Goal: Task Accomplishment & Management: Use online tool/utility

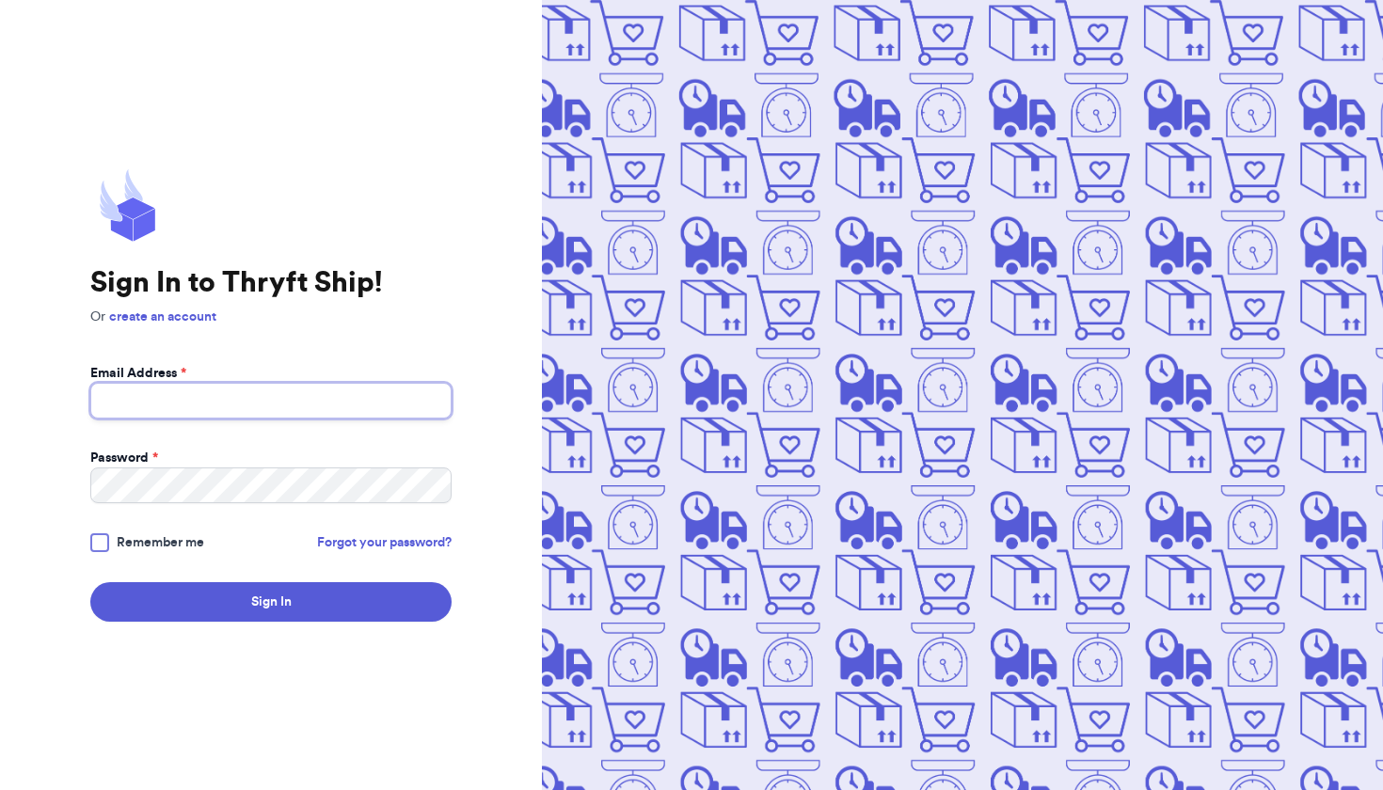
type input "[EMAIL_ADDRESS][DOMAIN_NAME]"
click at [271, 602] on button "Sign In" at bounding box center [270, 602] width 361 height 40
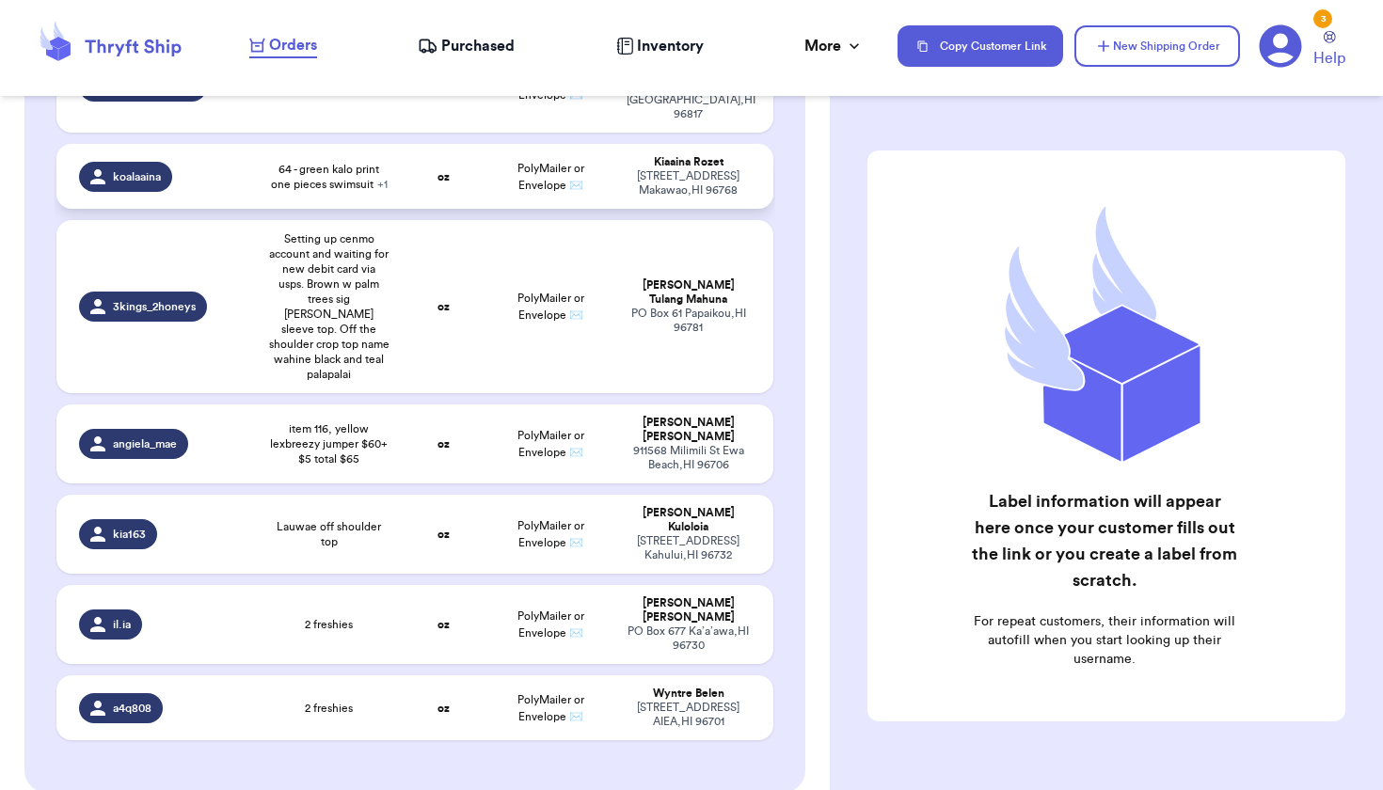
scroll to position [500, 0]
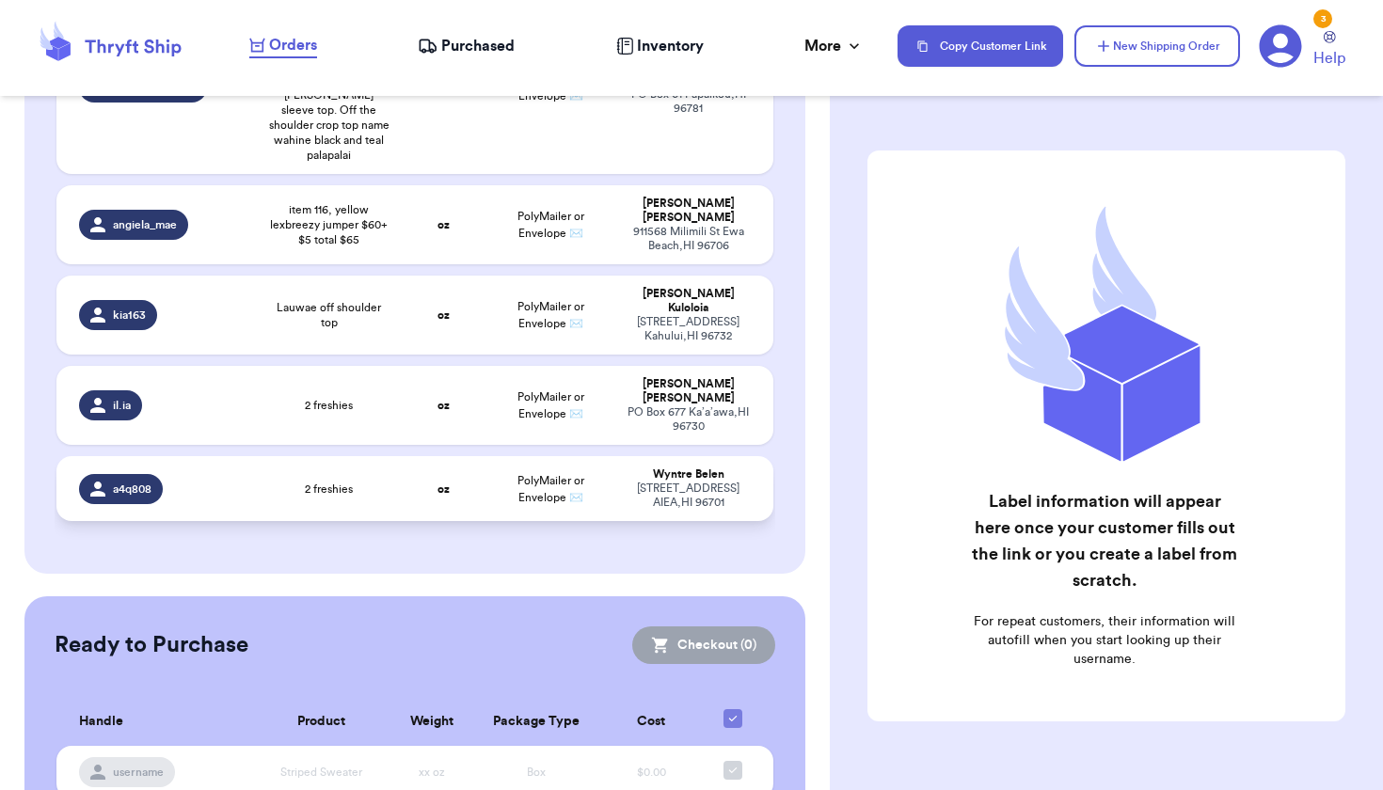
click at [507, 456] on td "PolyMailer or Envelope ✉️" at bounding box center [550, 488] width 129 height 65
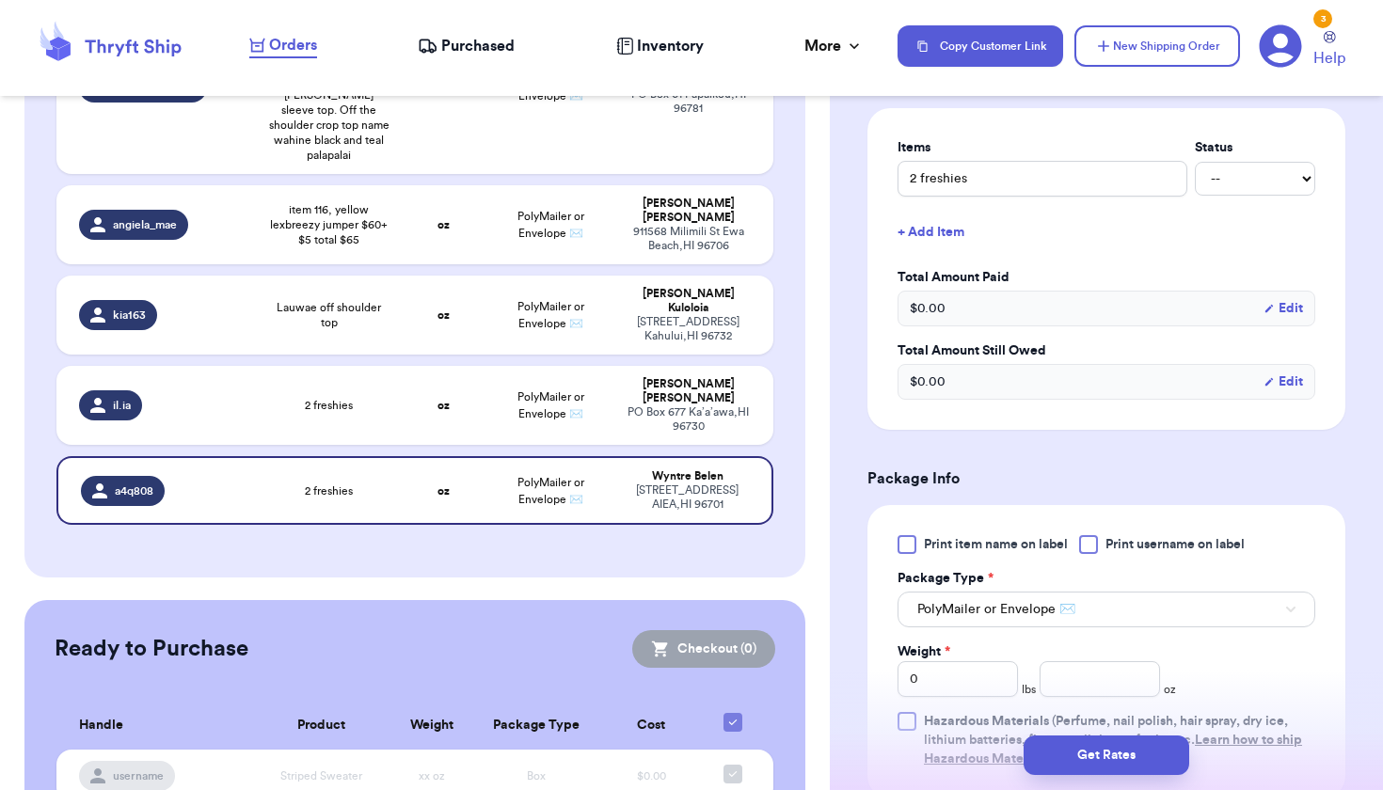
scroll to position [452, 0]
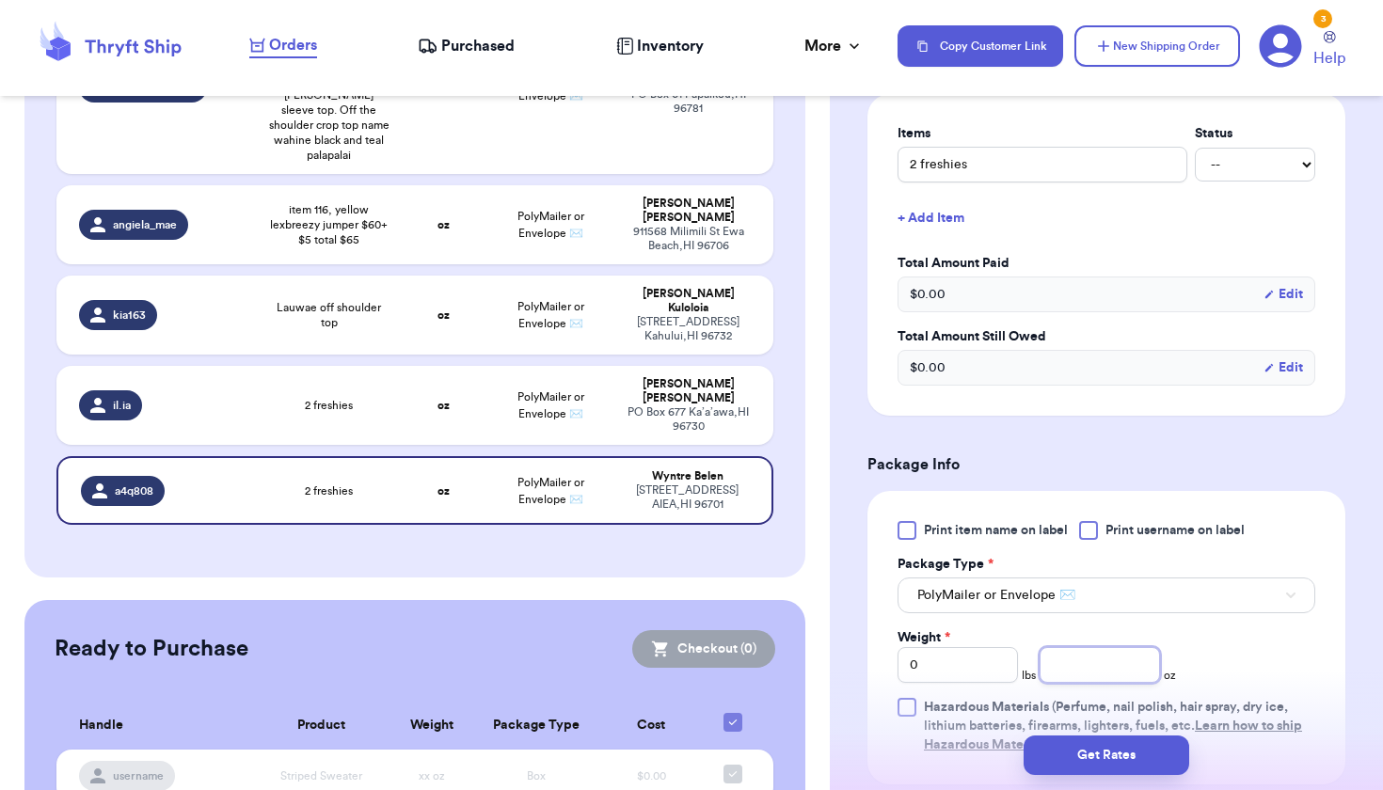
click at [1073, 667] on input "number" at bounding box center [1100, 665] width 120 height 36
type input "2"
click at [521, 366] on td "PolyMailer or Envelope ✉️" at bounding box center [550, 405] width 129 height 79
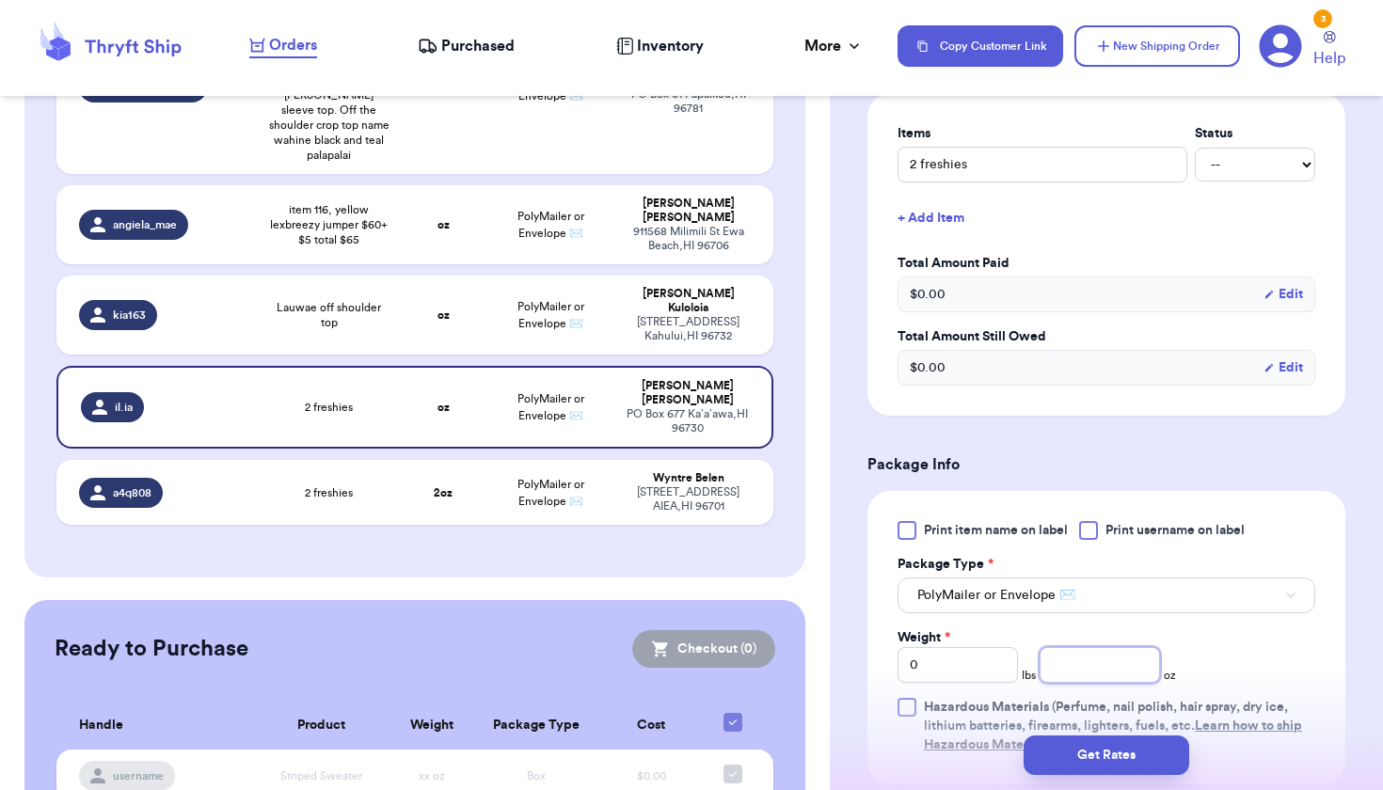
click at [1075, 663] on input "number" at bounding box center [1100, 665] width 120 height 36
type input "2"
click at [606, 278] on td "PolyMailer or Envelope ✉️" at bounding box center [550, 315] width 129 height 79
type input "Lauwae off shoulder top"
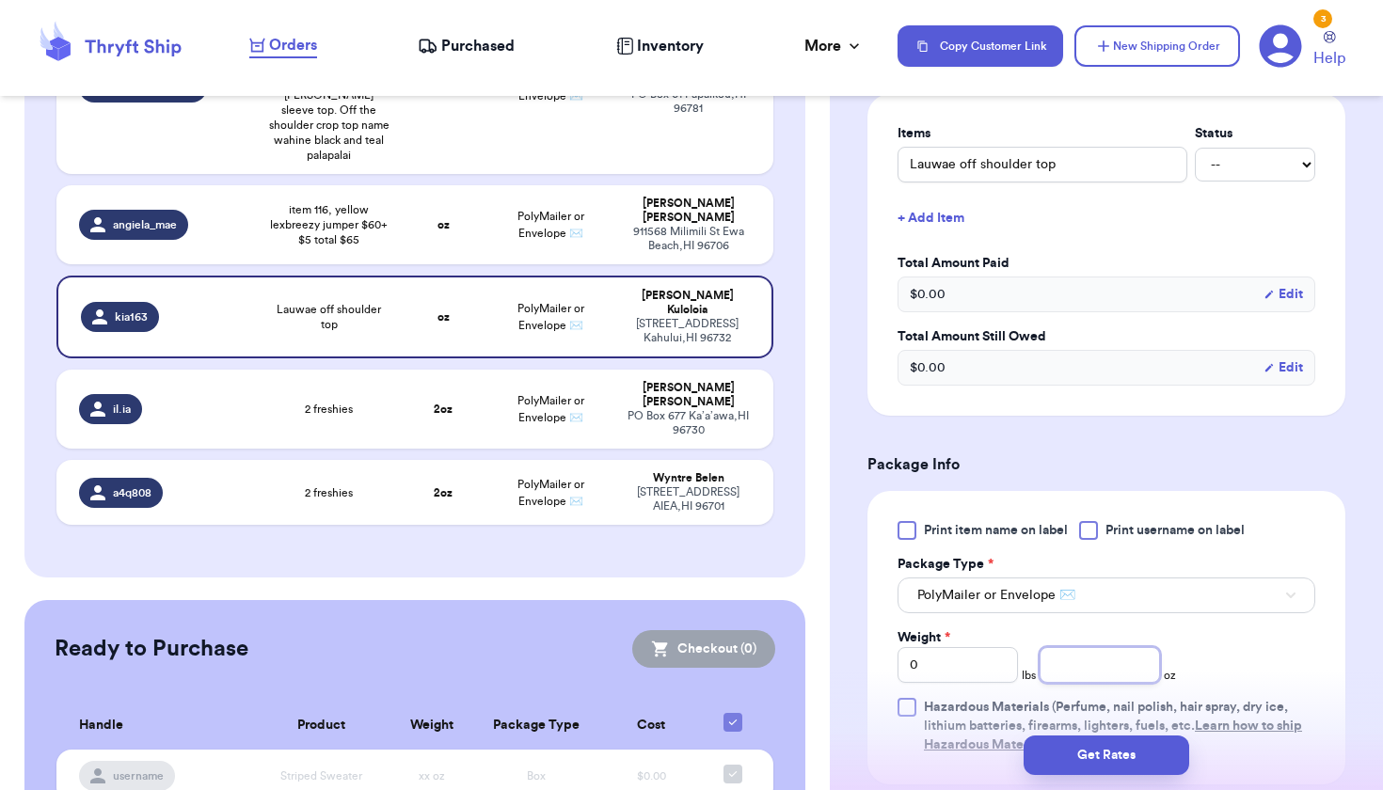
click at [1083, 674] on input "number" at bounding box center [1100, 665] width 120 height 36
type input "6"
click at [577, 187] on td "PolyMailer or Envelope ✉️" at bounding box center [550, 224] width 129 height 79
type input "item 116, yellow lexbreezy jumper $60+ $5 total $65"
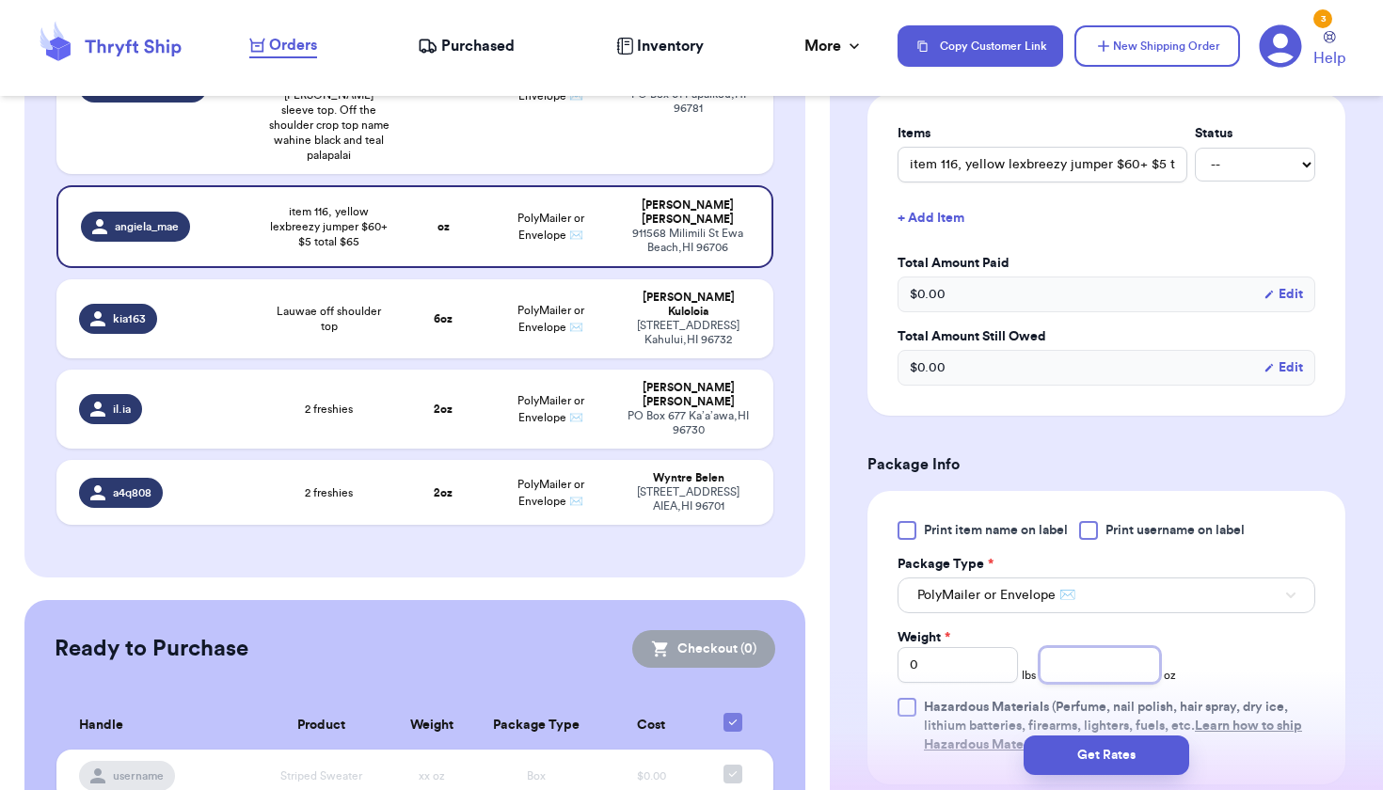
click at [1057, 669] on input "number" at bounding box center [1100, 665] width 120 height 36
type input "12"
click at [540, 120] on td "PolyMailer or Envelope ✉️" at bounding box center [550, 87] width 129 height 173
type input "Setting up cenmo account and waiting for new debit card via usps. Brown w palm …"
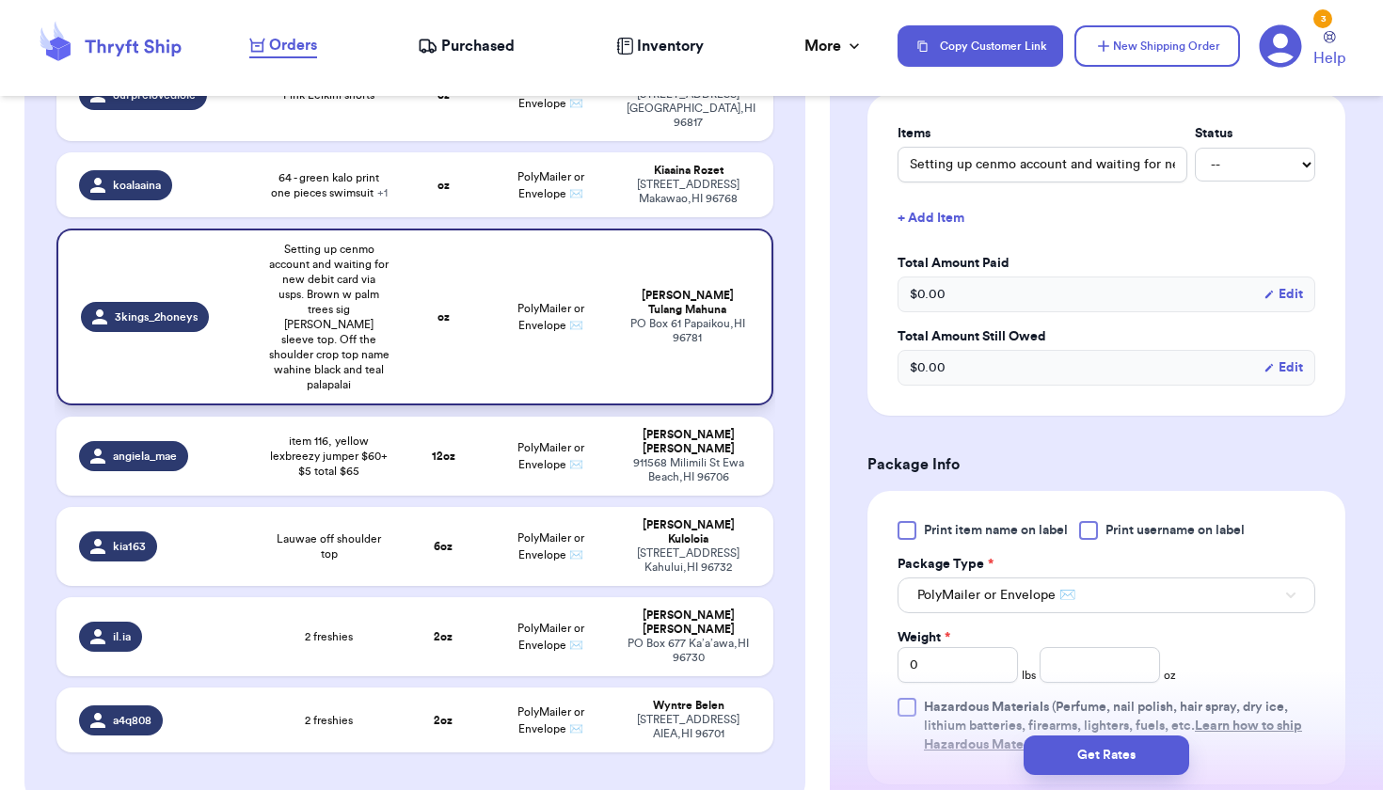
scroll to position [263, 0]
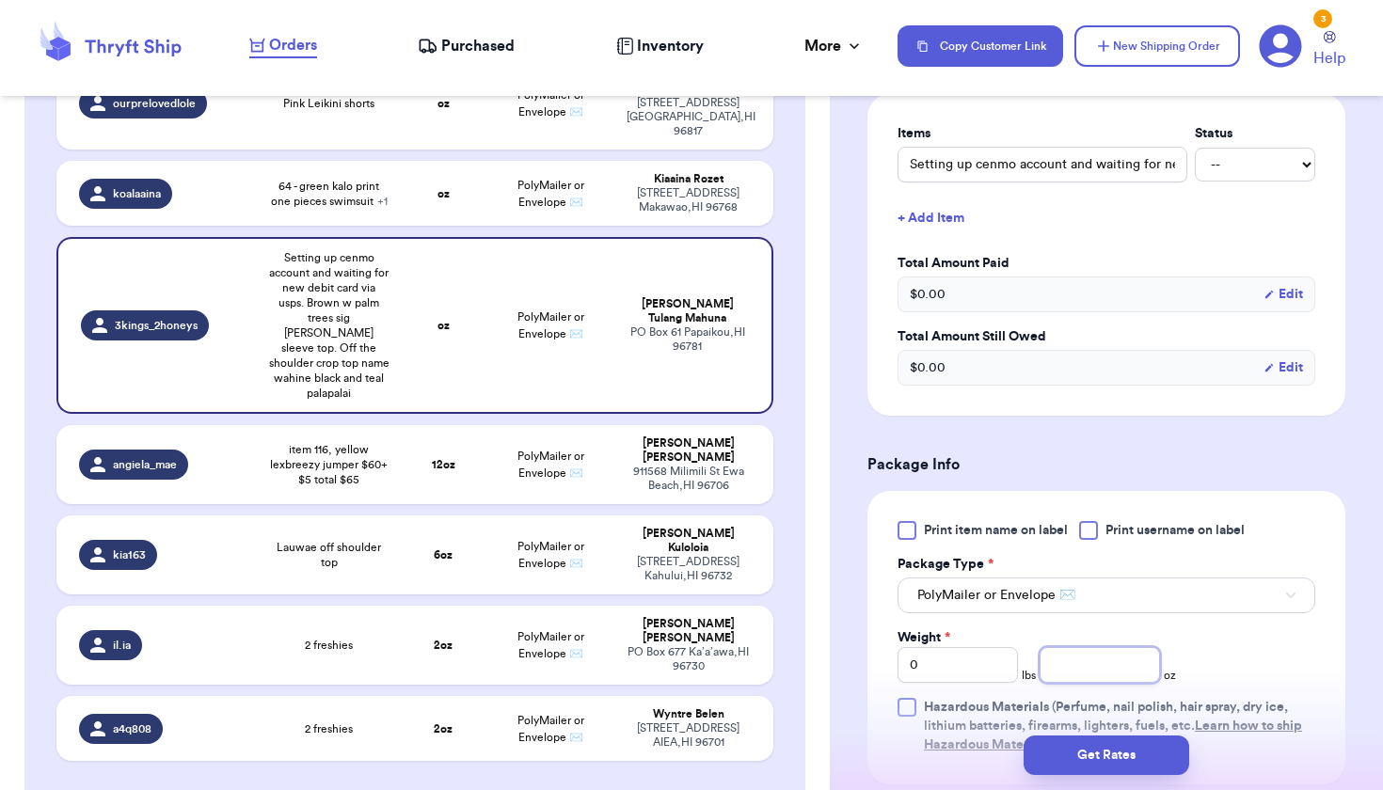
click at [1069, 679] on input "number" at bounding box center [1100, 665] width 120 height 36
type input "13"
click at [641, 186] on div "[STREET_ADDRESS]" at bounding box center [688, 200] width 123 height 28
type input "64 - green kalo print one pieces swimsuit"
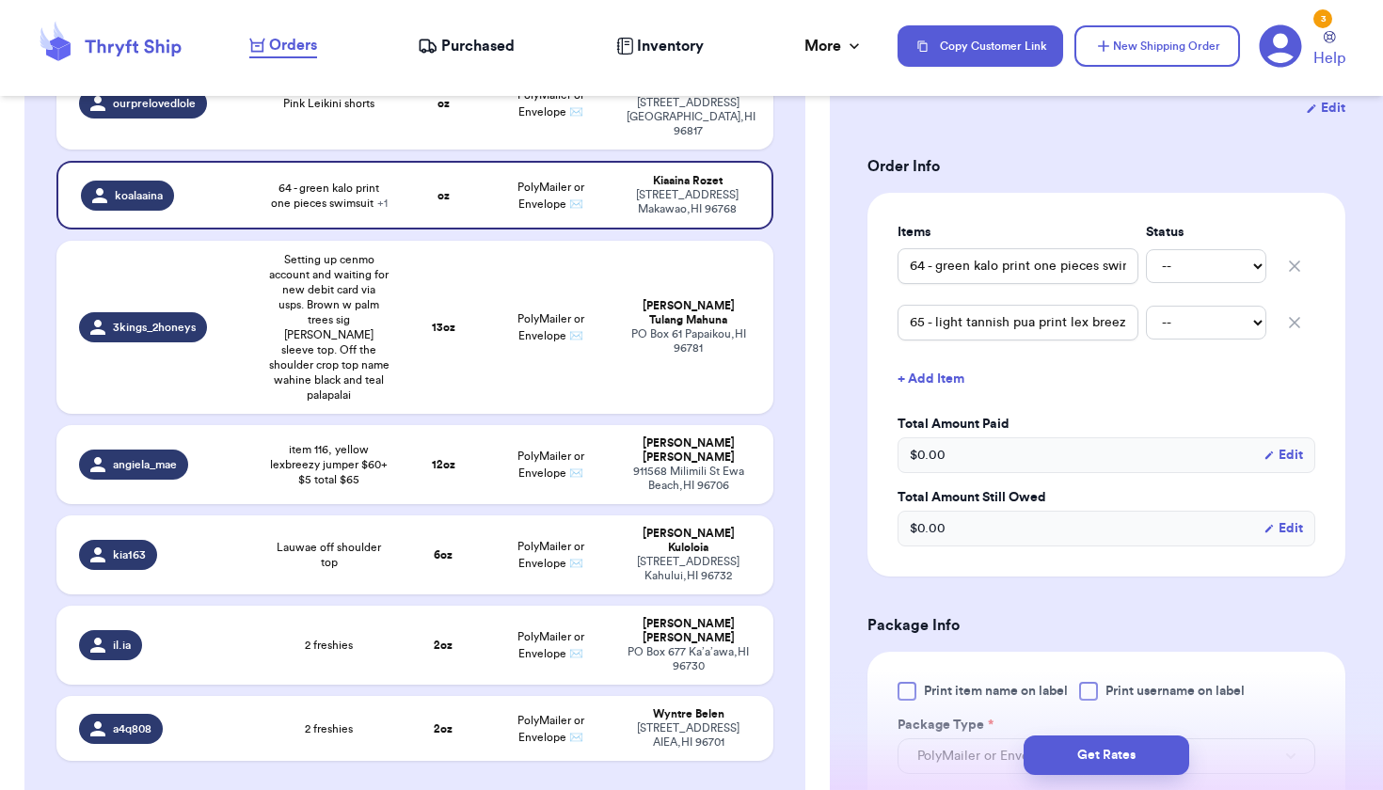
scroll to position [498, 0]
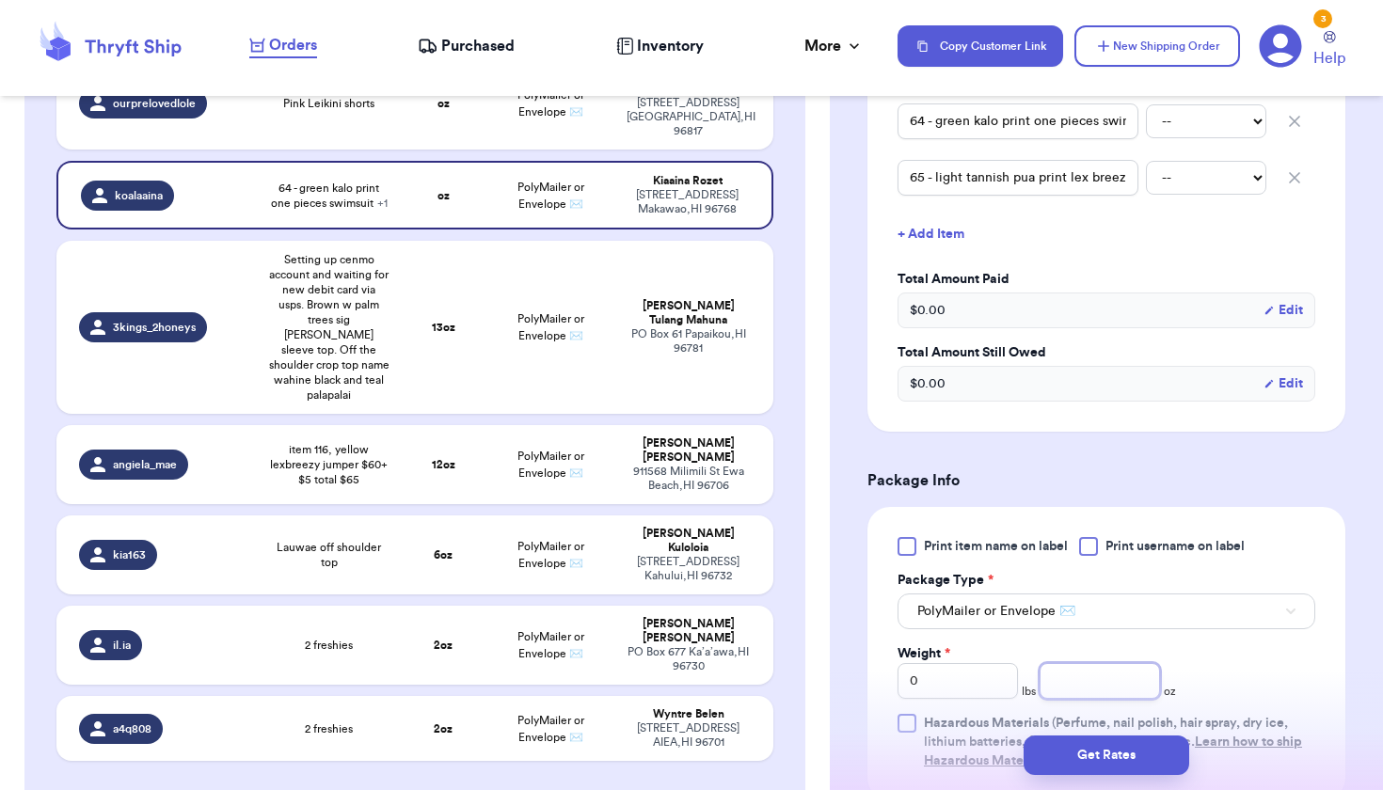
click at [1103, 685] on input "number" at bounding box center [1100, 681] width 120 height 36
type input "7"
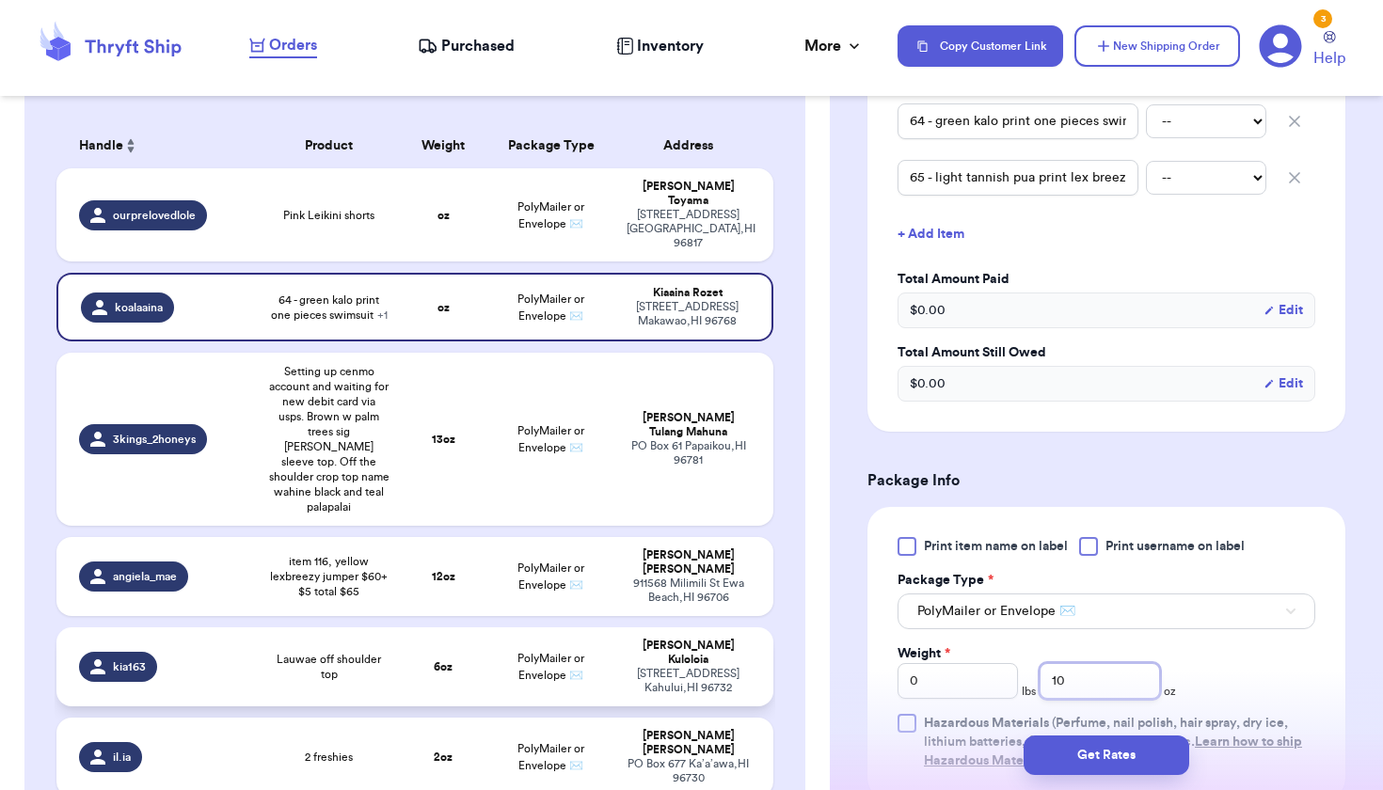
scroll to position [89, 0]
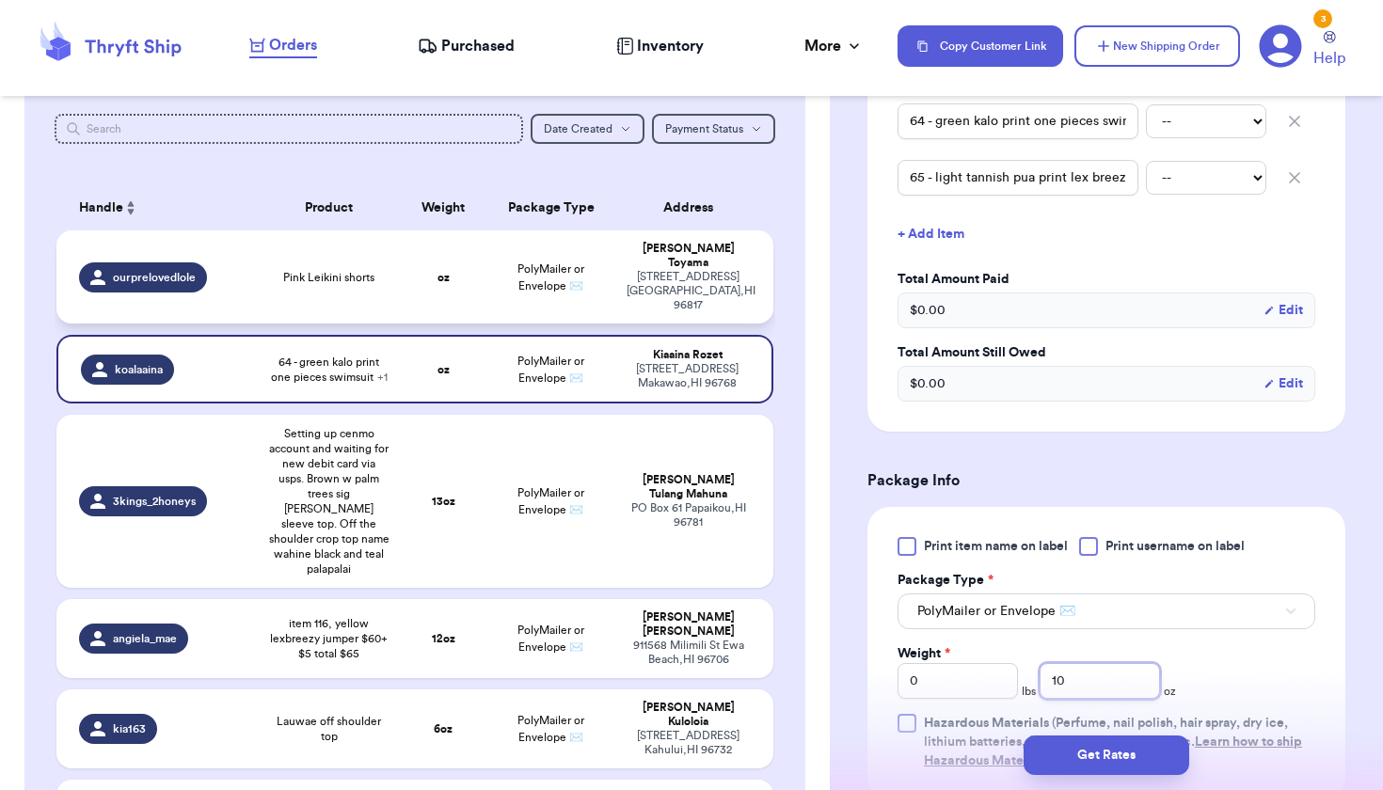
type input "10"
click at [335, 284] on td "Pink Leikini shorts" at bounding box center [329, 276] width 143 height 93
type input "Pink Leikini shorts"
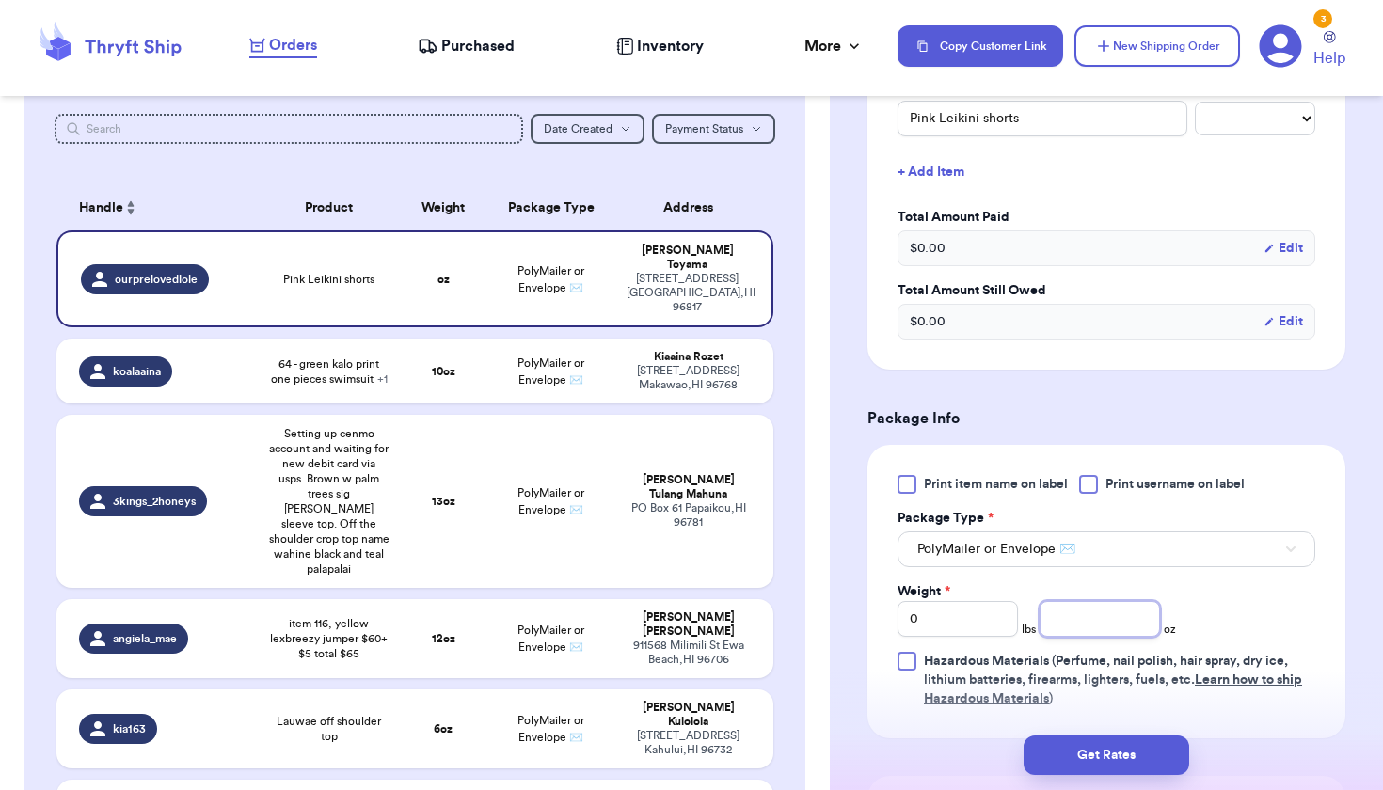
click at [1101, 623] on input "number" at bounding box center [1100, 619] width 120 height 36
type input "7"
type input "5"
click at [1059, 752] on button "Get Rates" at bounding box center [1107, 756] width 166 height 40
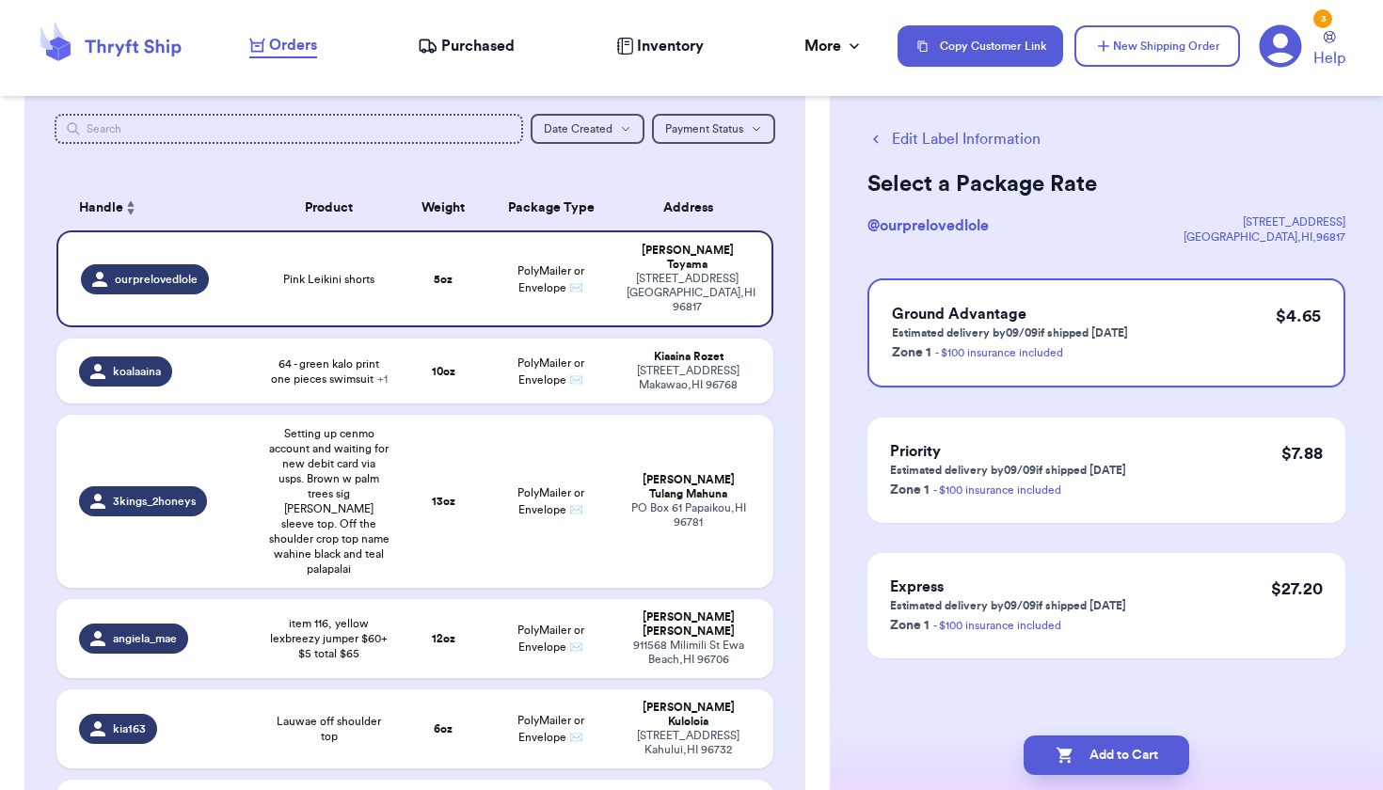
scroll to position [0, 0]
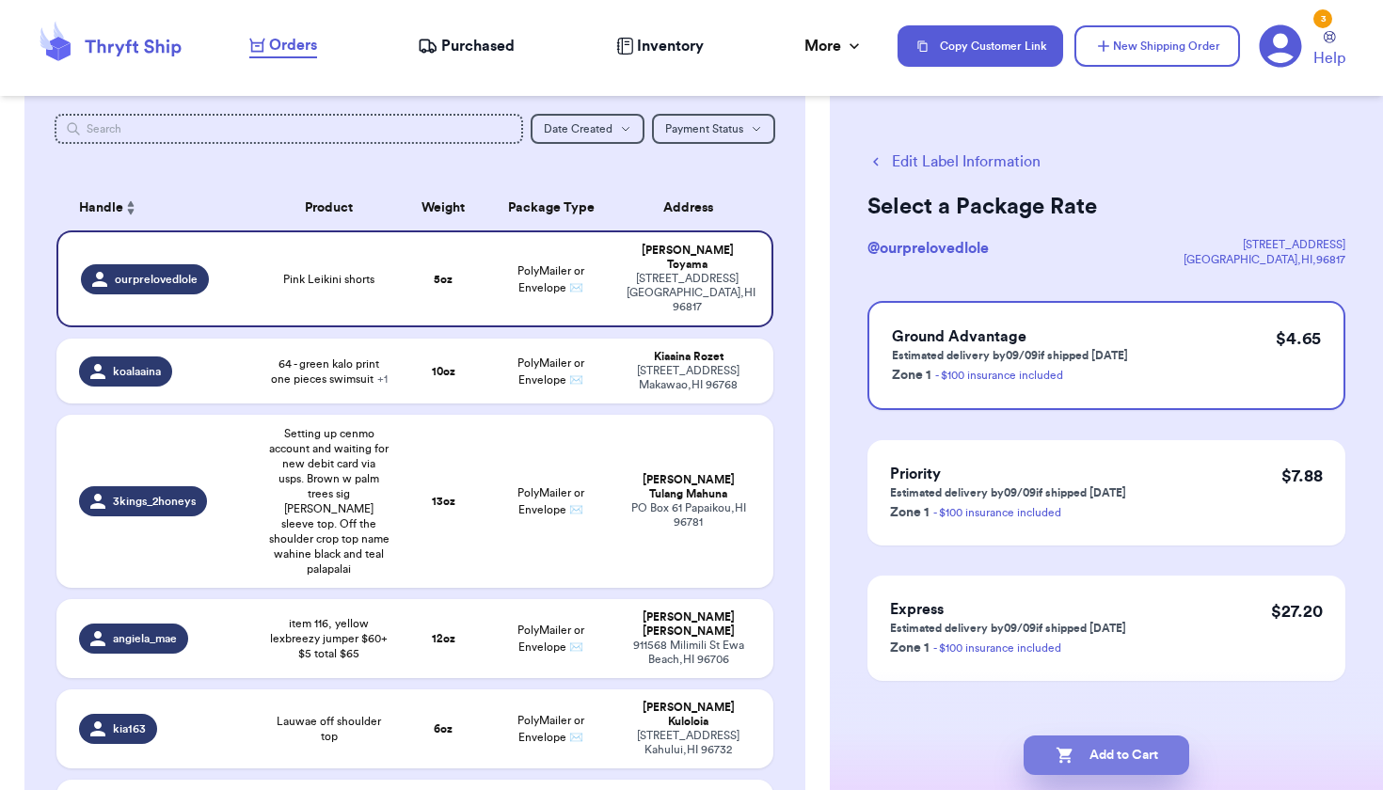
click at [1059, 752] on icon "button" at bounding box center [1064, 756] width 16 height 16
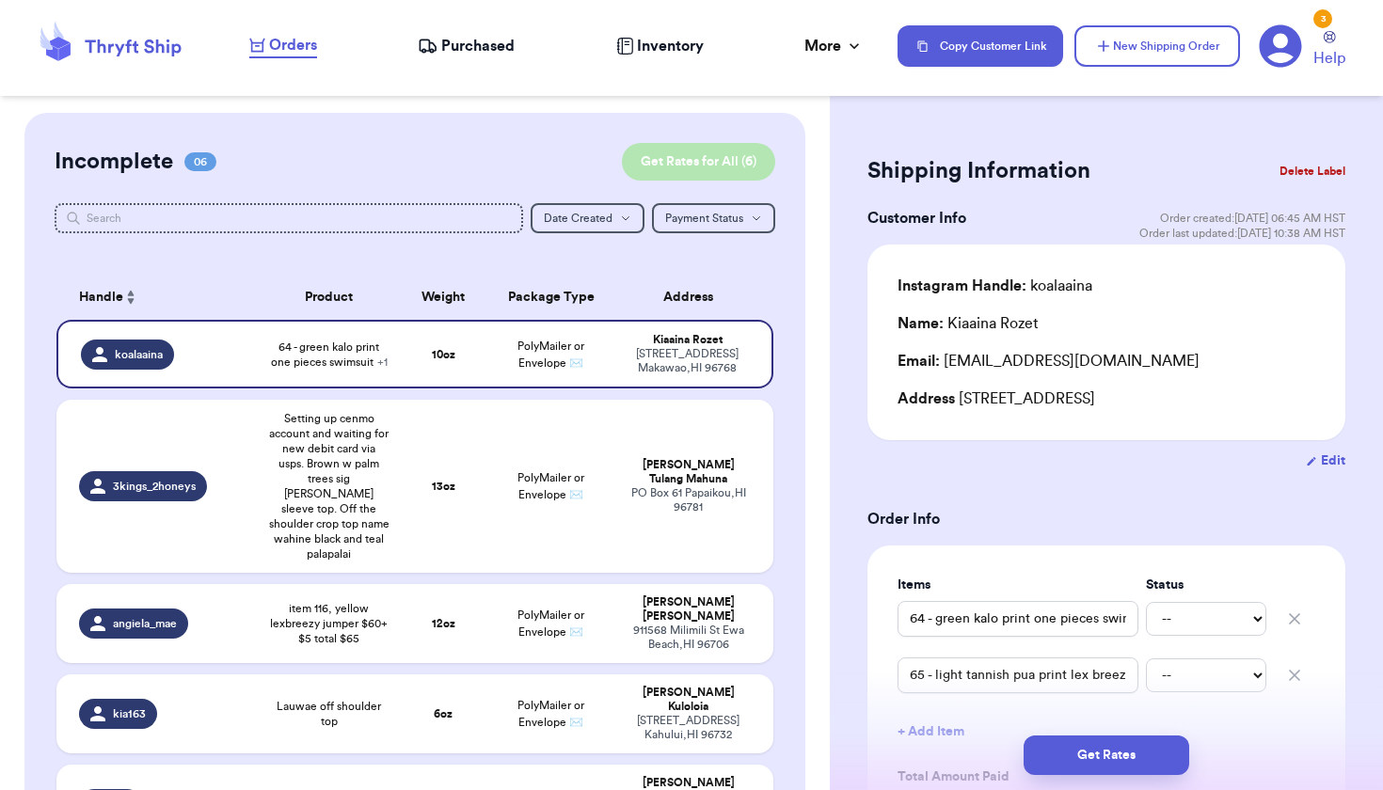
click at [747, 164] on button "Get Rates for All ( 6 )" at bounding box center [698, 162] width 153 height 38
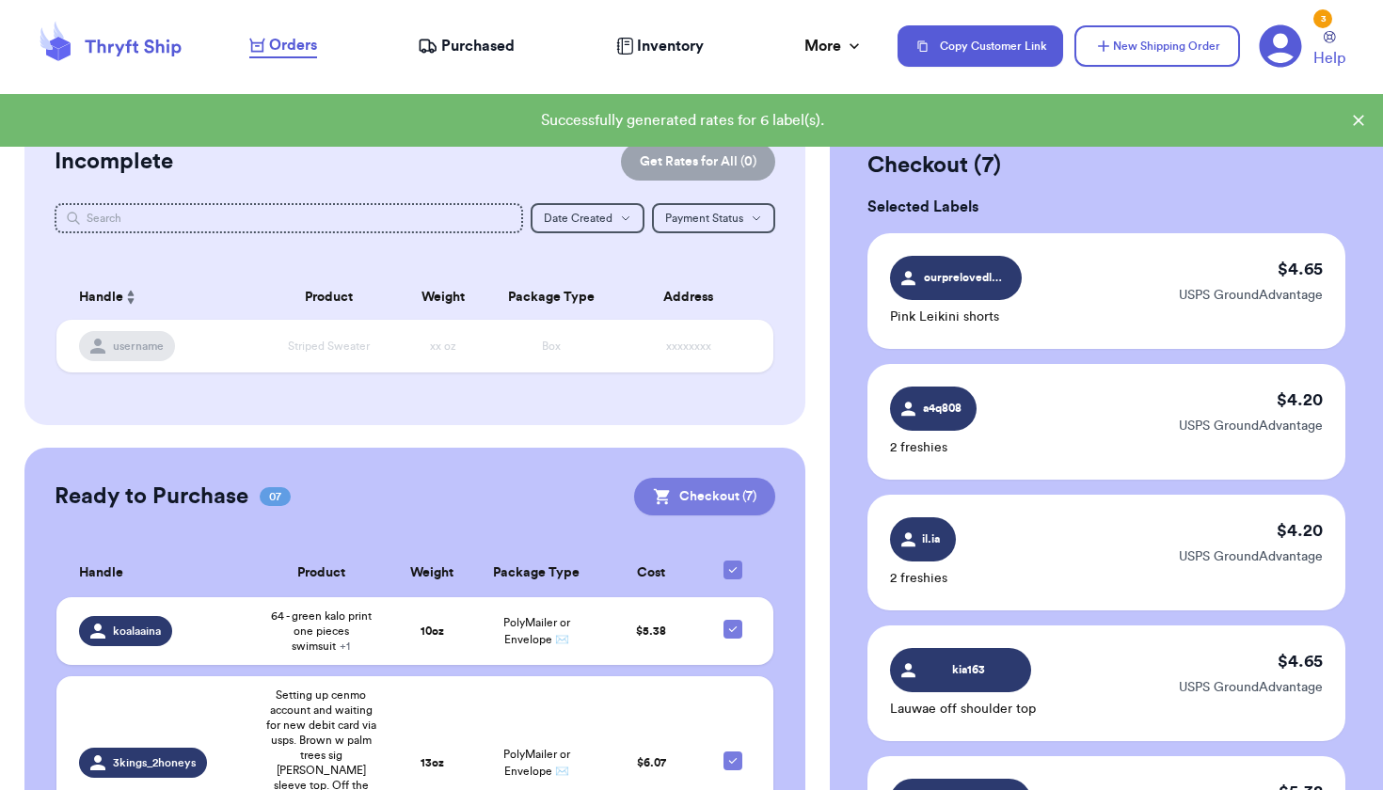
click at [760, 489] on button "Checkout ( 7 )" at bounding box center [704, 497] width 141 height 38
click at [741, 503] on button "Checkout ( 7 )" at bounding box center [704, 497] width 141 height 38
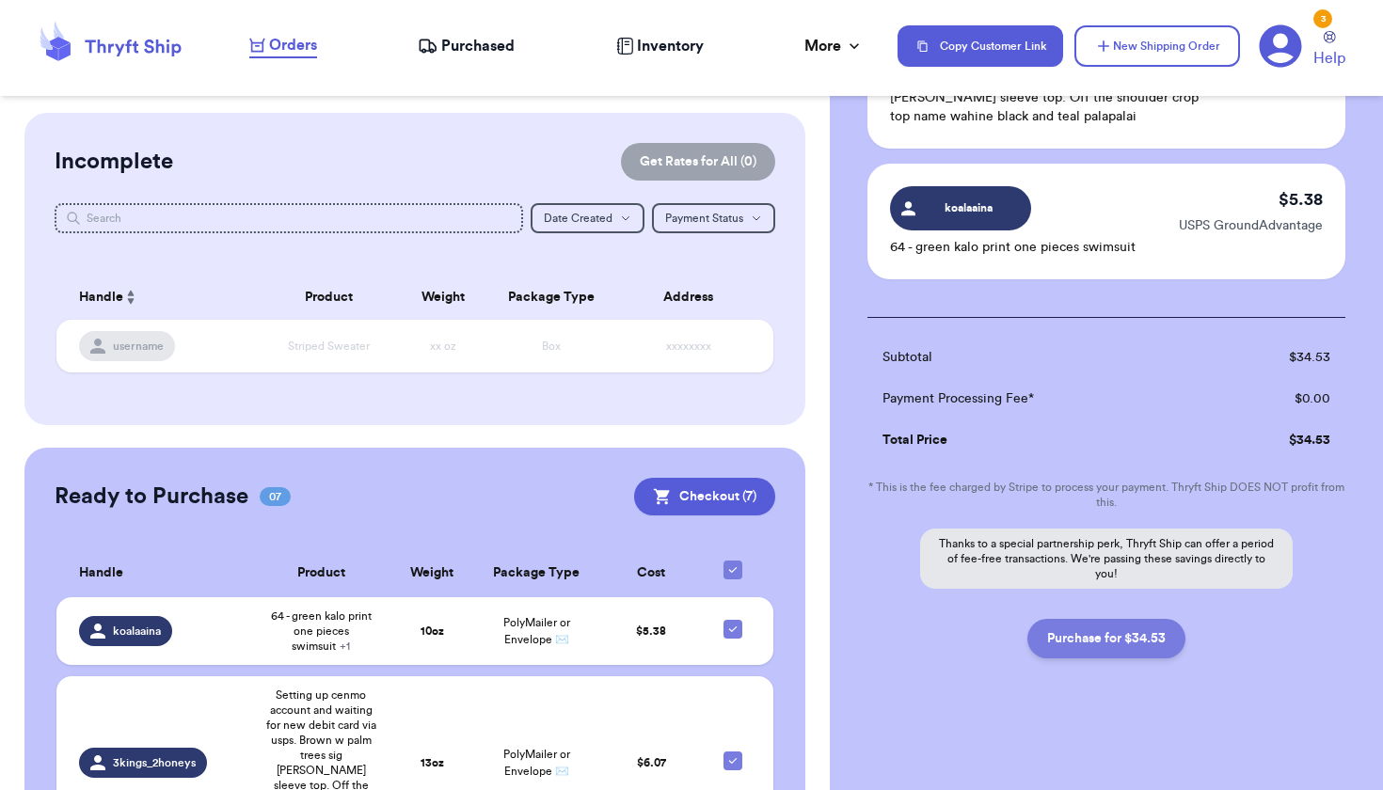
scroll to position [929, 0]
click at [1096, 640] on button "Purchase for $34.53" at bounding box center [1106, 639] width 158 height 40
checkbox input "false"
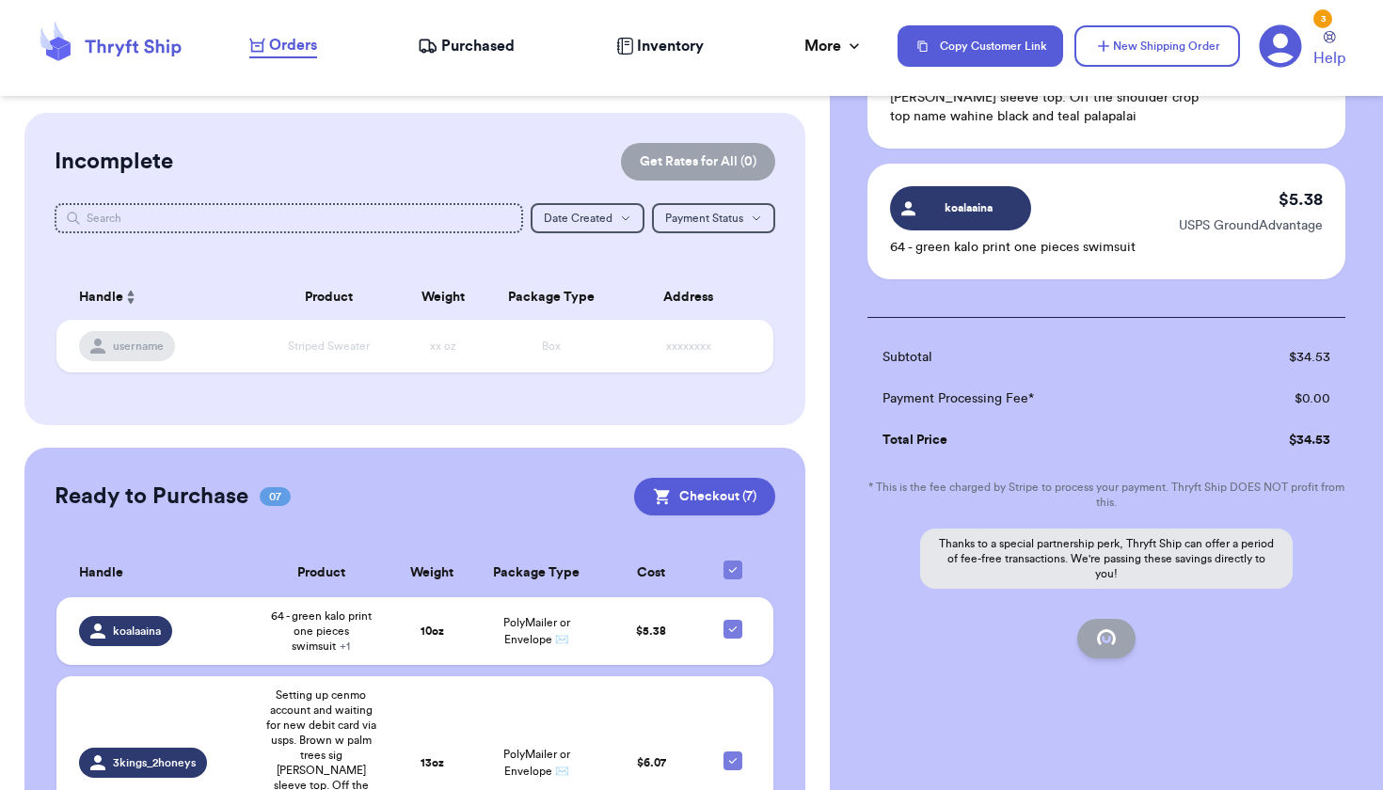
checkbox input "false"
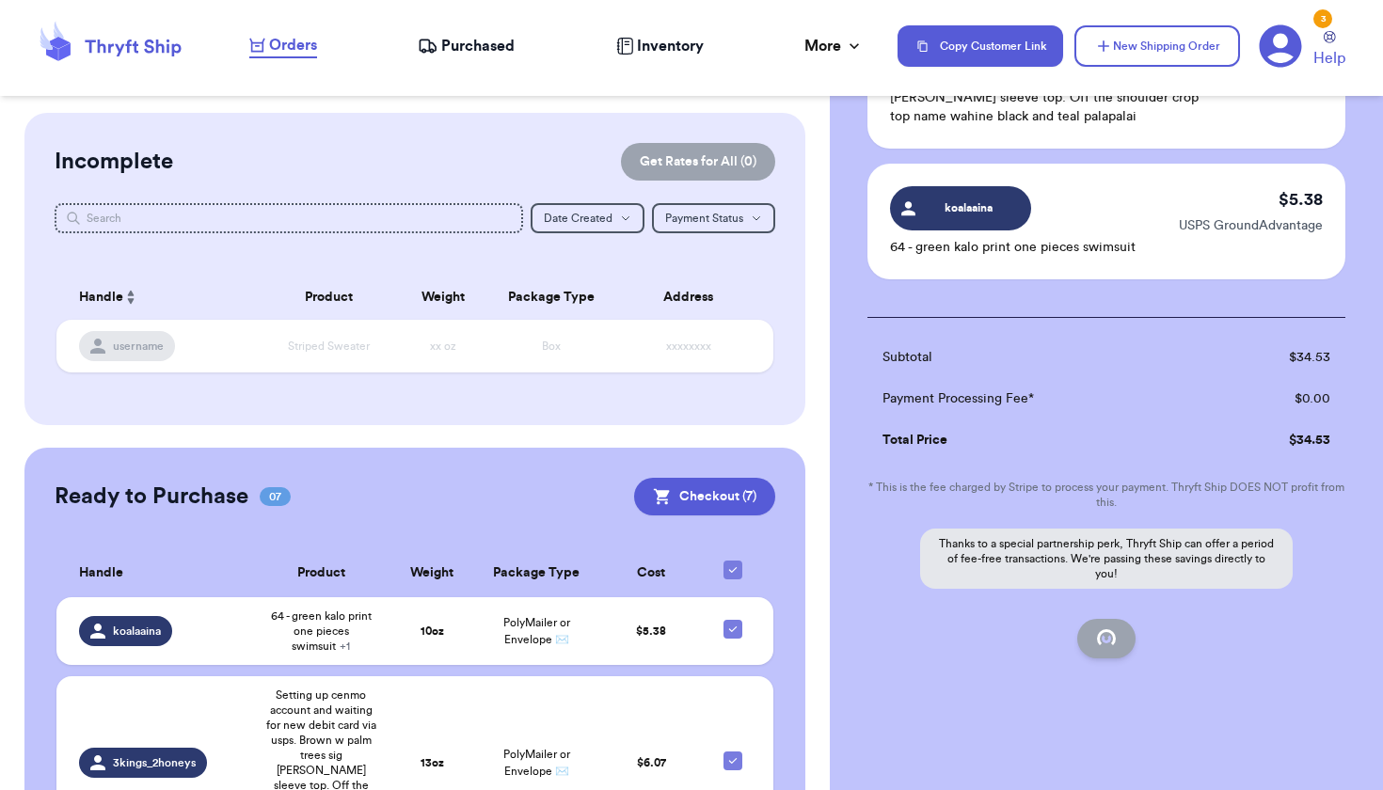
scroll to position [137, 0]
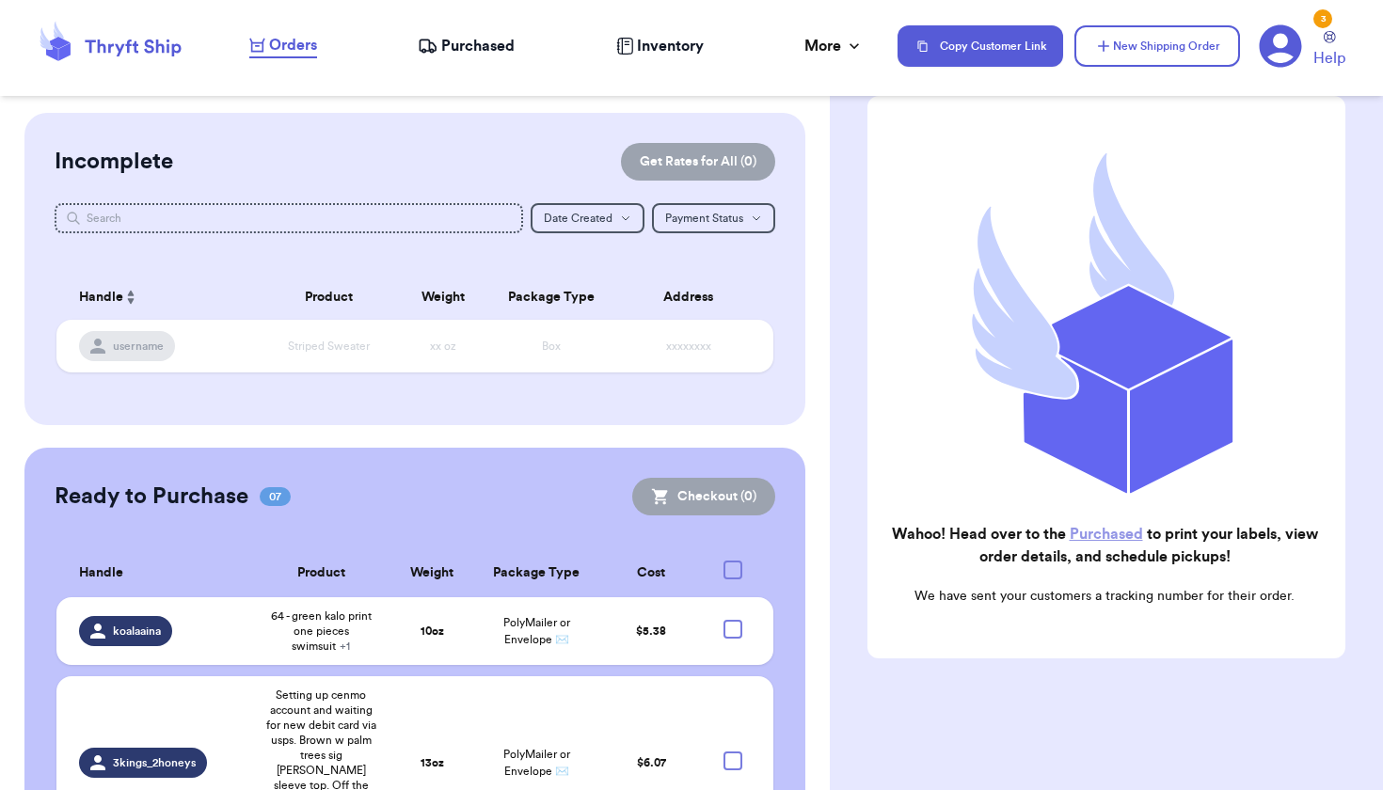
checkbox input "true"
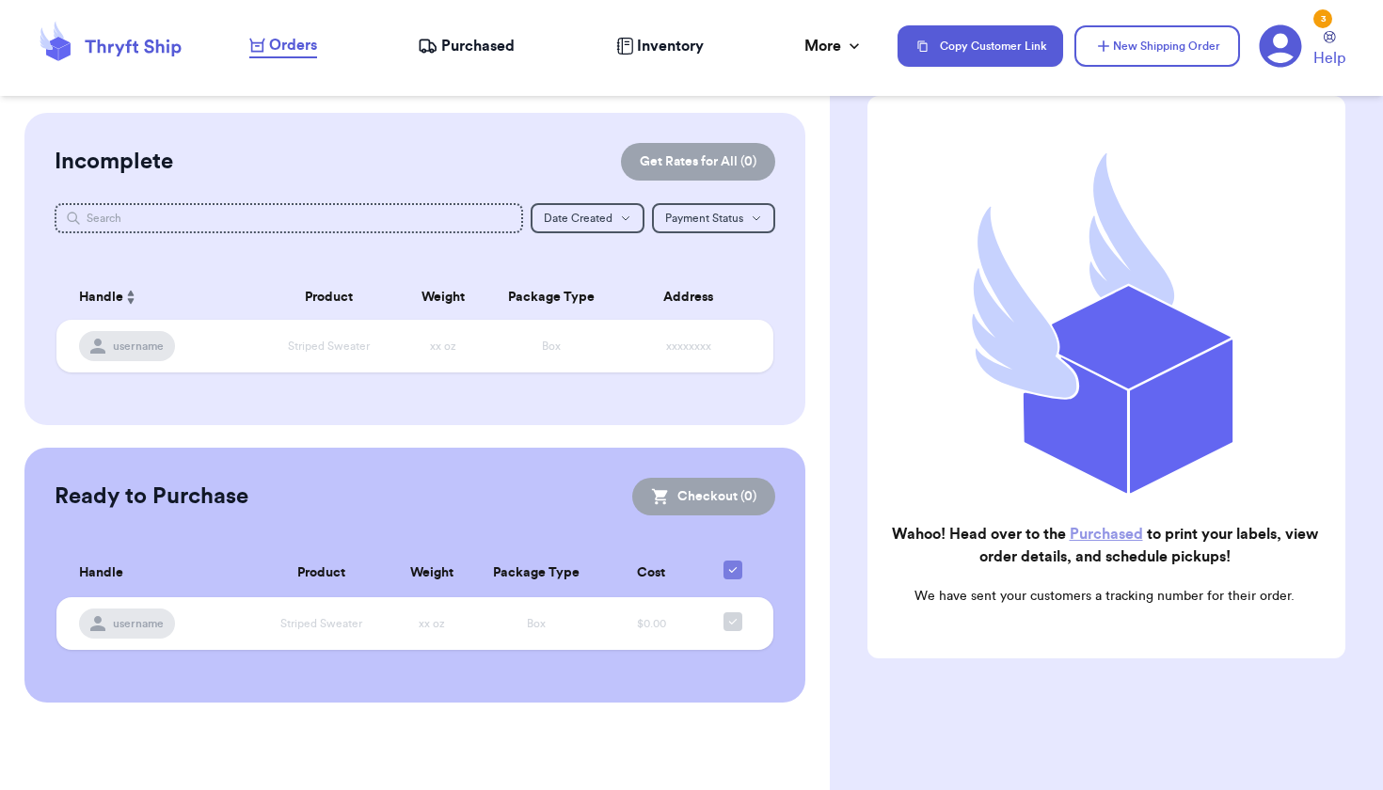
click at [481, 47] on span "Purchased" at bounding box center [477, 46] width 73 height 23
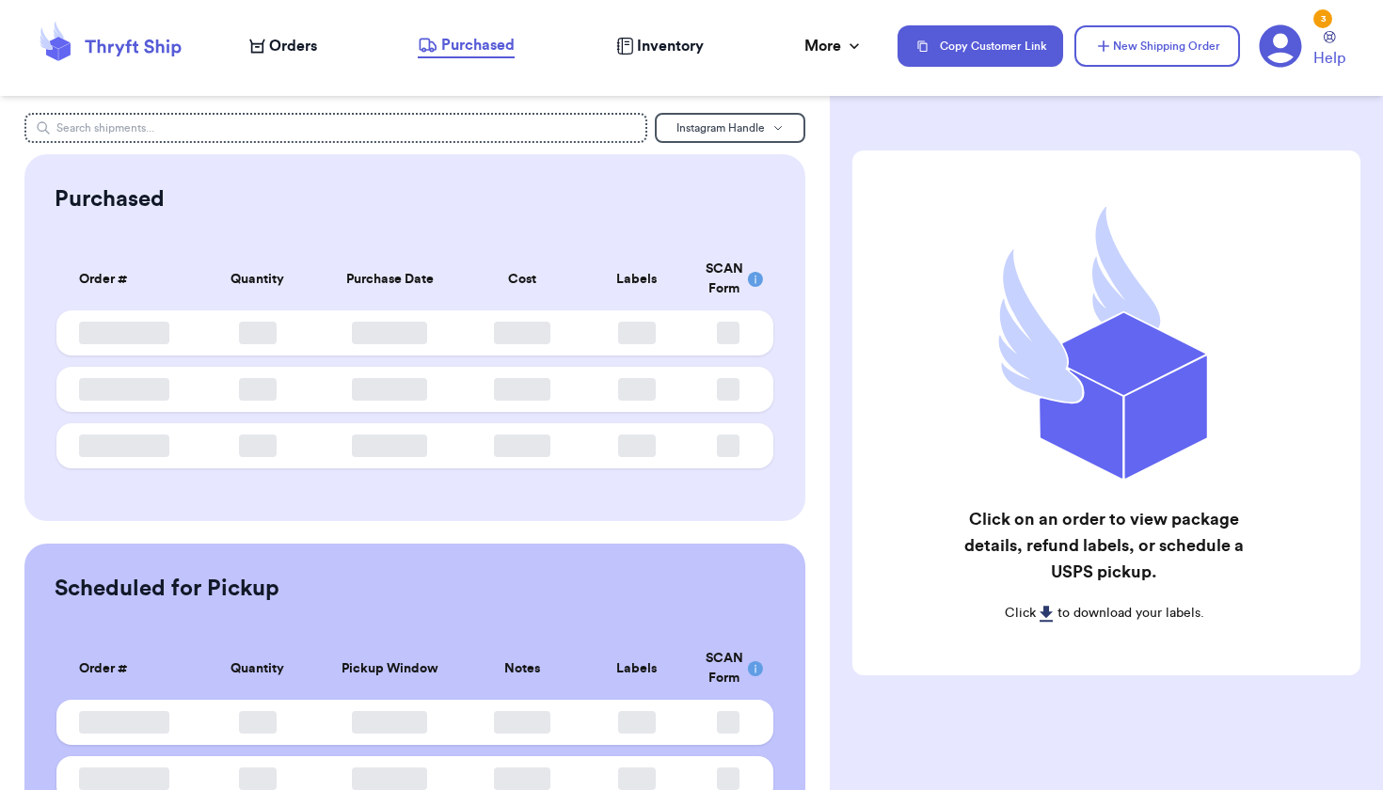
click at [482, 49] on span "Purchased" at bounding box center [477, 45] width 73 height 23
